Goal: Navigation & Orientation: Find specific page/section

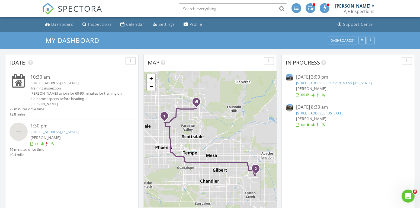
click at [58, 132] on link "[STREET_ADDRESS][US_STATE]" at bounding box center [54, 131] width 48 height 5
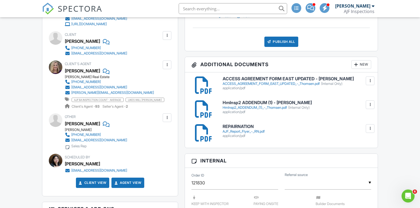
scroll to position [194, 0]
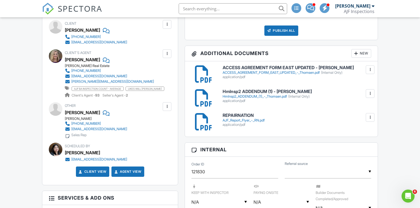
click at [267, 74] on div "ACCESS_AGREEMENT_FORM_EAST_UPDATED_-_Thomsen.pdf (Internal Only)" at bounding box center [297, 73] width 149 height 4
click at [239, 92] on h6 "HmInsp2 ADDENDUM (1) - Thomsen" at bounding box center [297, 91] width 149 height 5
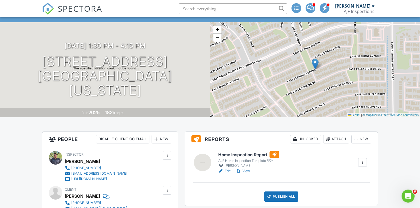
scroll to position [0, 0]
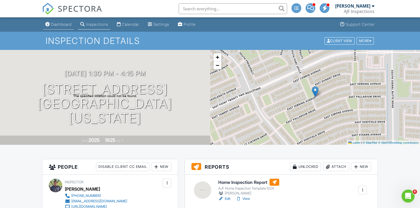
click at [67, 27] on div "Dashboard" at bounding box center [61, 24] width 21 height 5
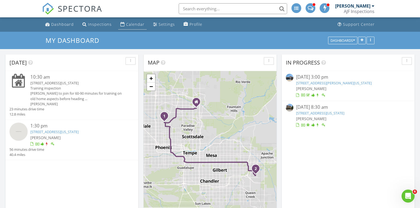
click at [137, 26] on div "Calendar" at bounding box center [135, 24] width 18 height 5
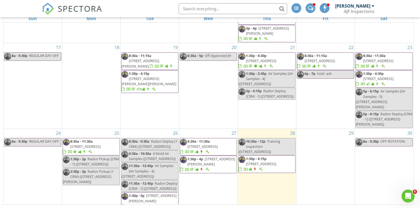
scroll to position [277, 0]
